Goal: Navigation & Orientation: Find specific page/section

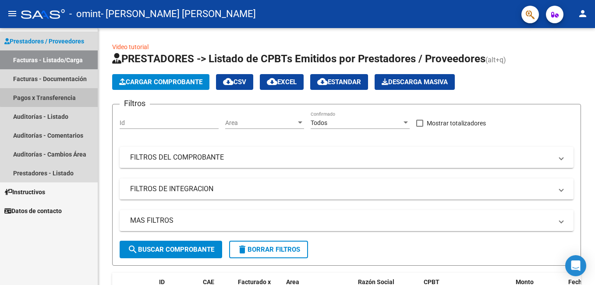
click at [58, 90] on link "Pagos x Transferencia" at bounding box center [49, 97] width 98 height 19
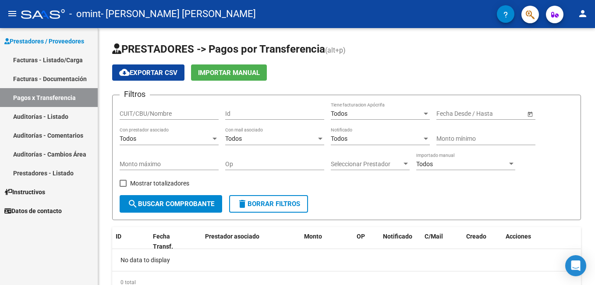
click at [63, 80] on link "Facturas - Documentación" at bounding box center [49, 78] width 98 height 19
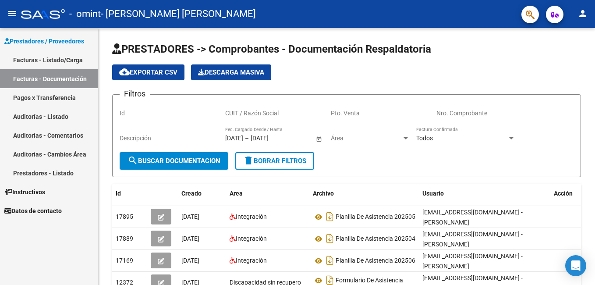
click at [63, 60] on link "Facturas - Listado/Carga" at bounding box center [49, 59] width 98 height 19
